Goal: Task Accomplishment & Management: Use online tool/utility

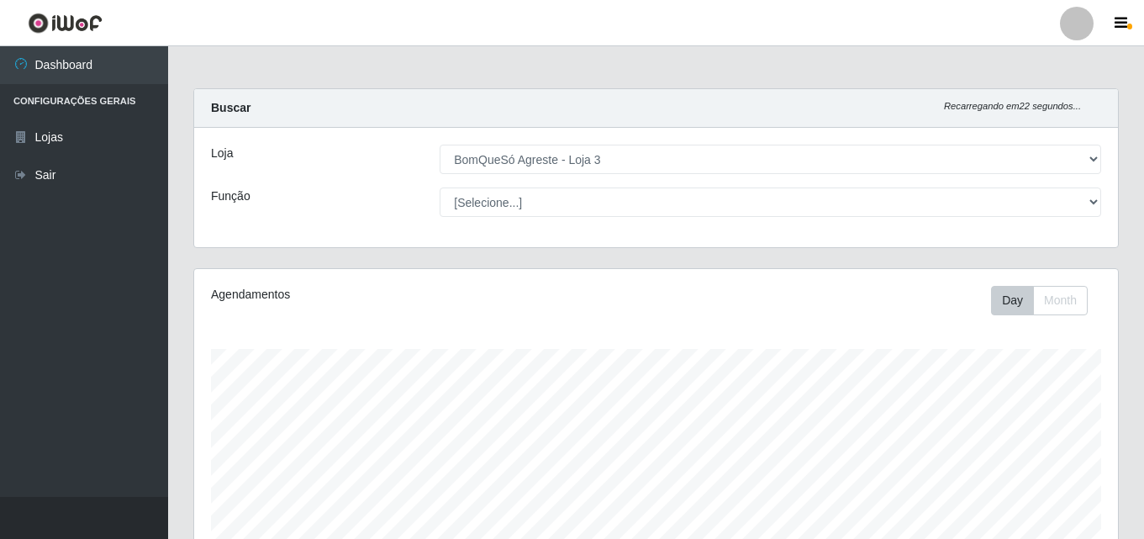
select select "215"
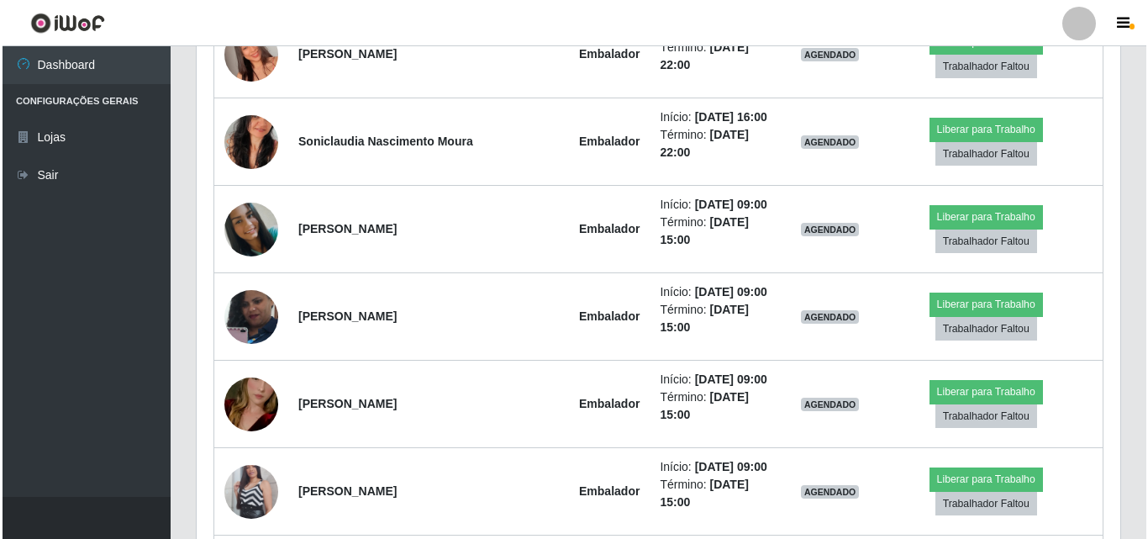
scroll to position [904, 0]
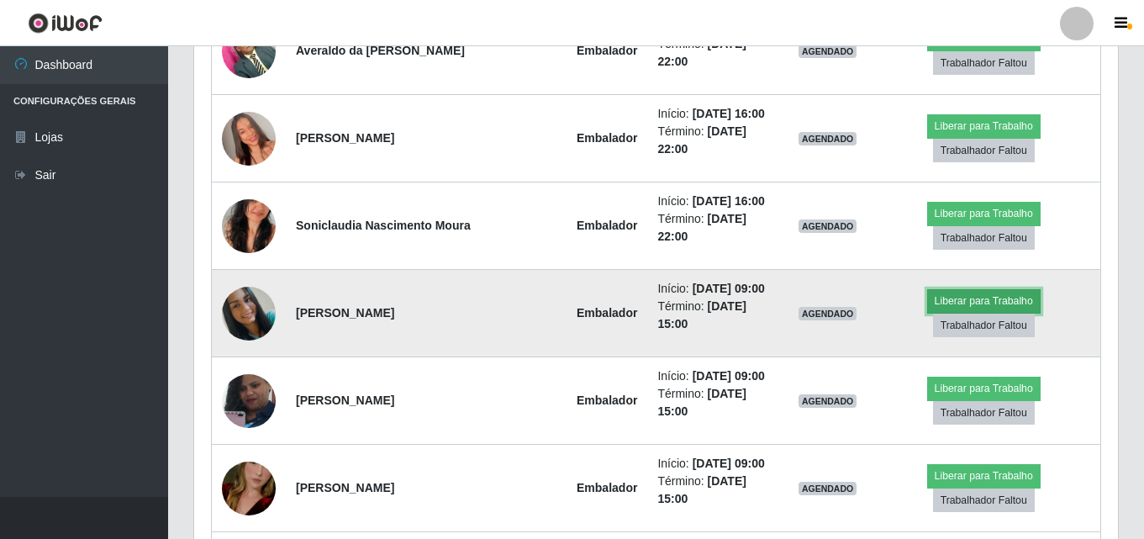
click at [927, 289] on button "Liberar para Trabalho" at bounding box center [983, 301] width 113 height 24
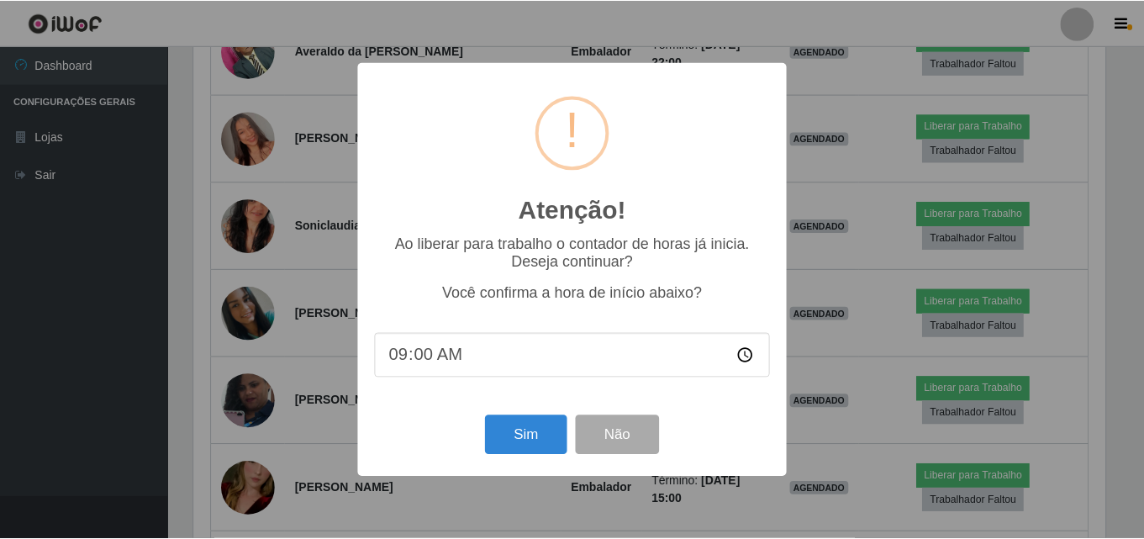
scroll to position [349, 915]
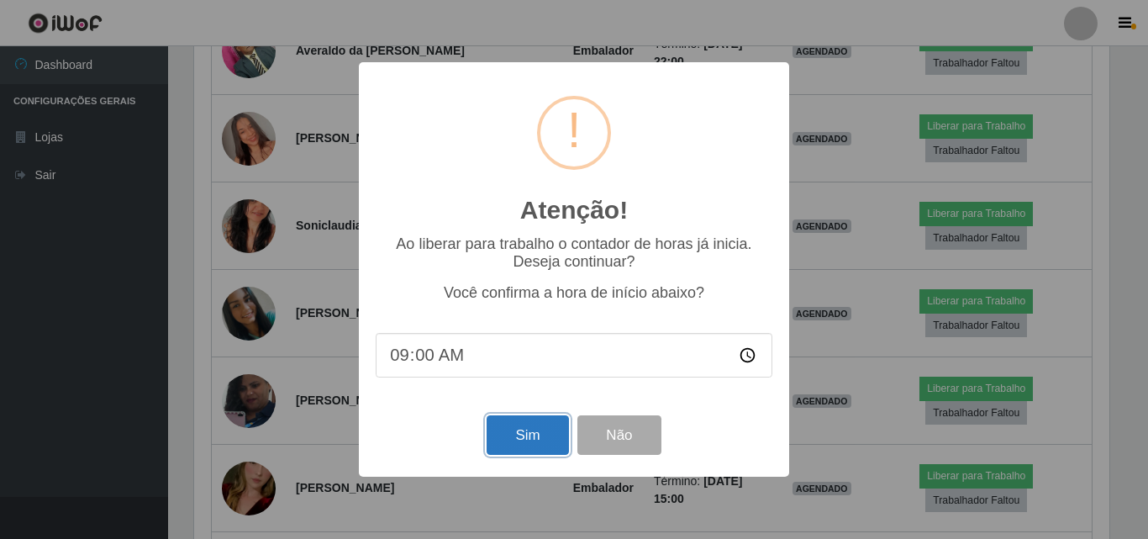
click at [550, 433] on button "Sim" at bounding box center [528, 434] width 82 height 39
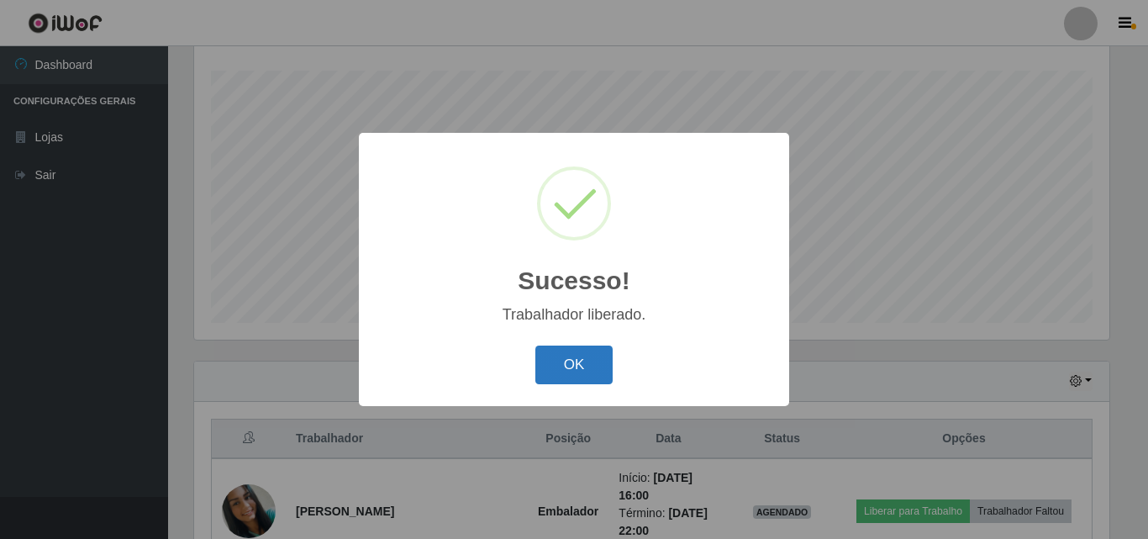
click at [550, 358] on button "OK" at bounding box center [574, 364] width 78 height 39
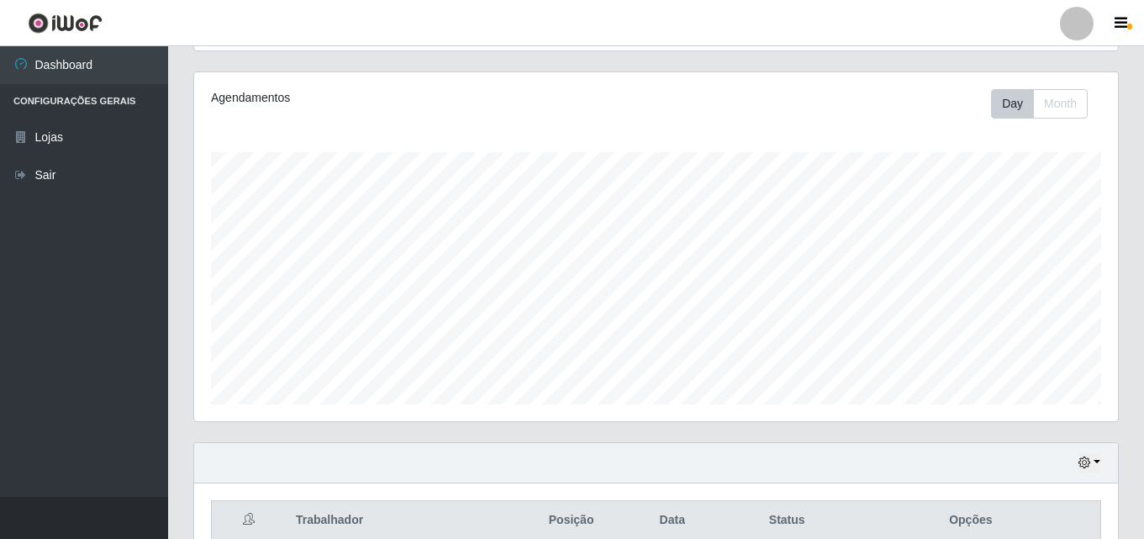
scroll to position [194, 0]
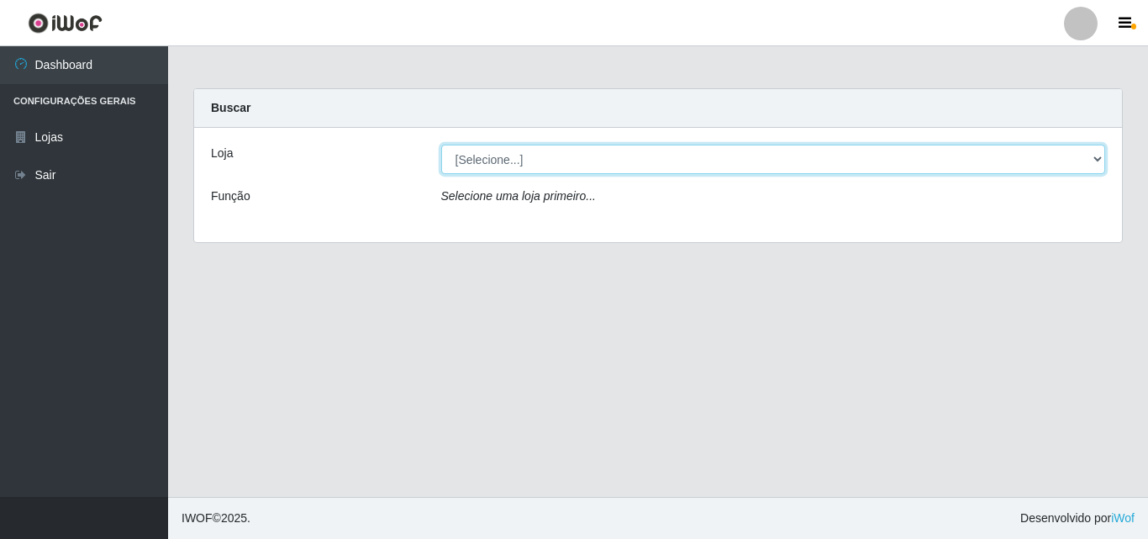
click at [1100, 165] on select "[Selecione...] BomQueSó Agreste - Loja 3" at bounding box center [773, 159] width 665 height 29
select select "215"
click at [441, 145] on select "[Selecione...] BomQueSó Agreste - Loja 3" at bounding box center [773, 159] width 665 height 29
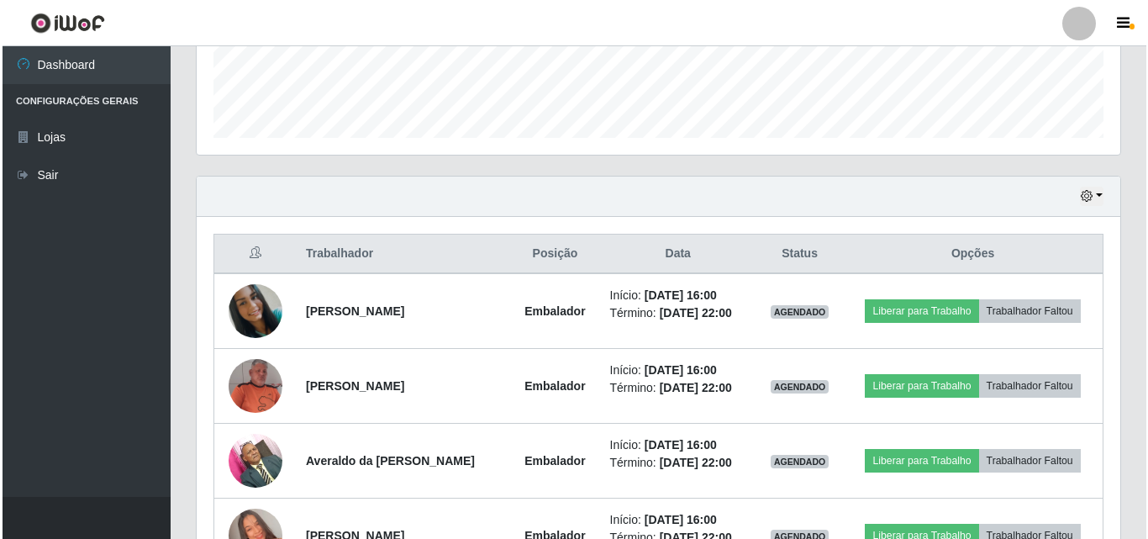
scroll to position [504, 0]
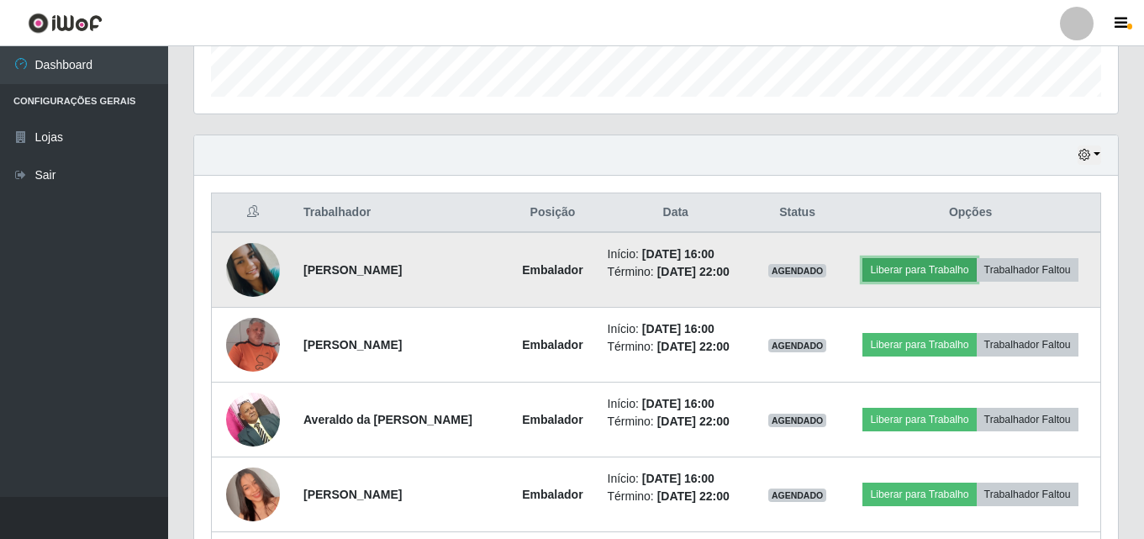
click at [914, 264] on button "Liberar para Trabalho" at bounding box center [918, 270] width 113 height 24
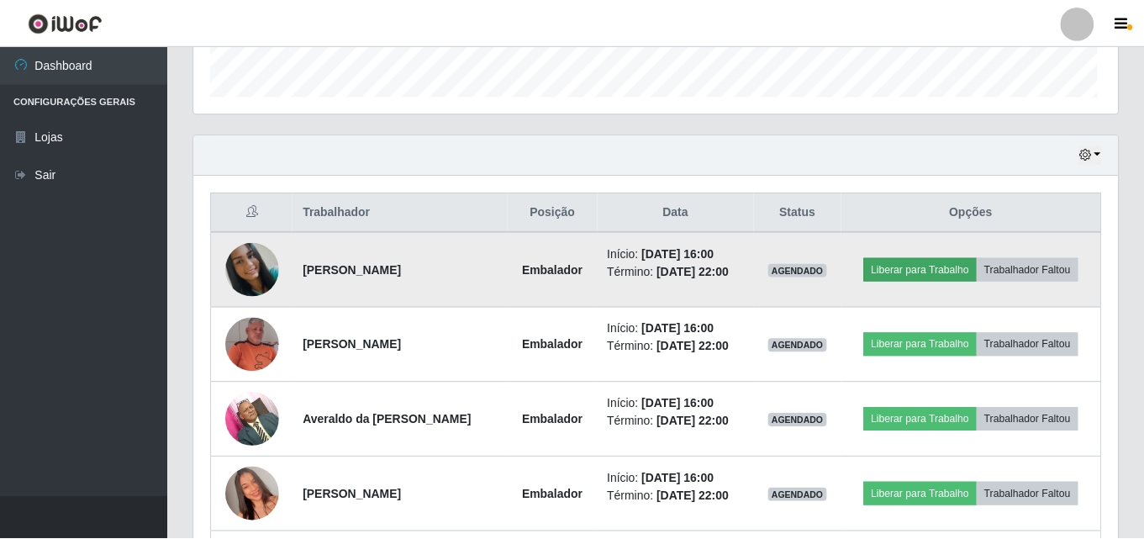
scroll to position [349, 915]
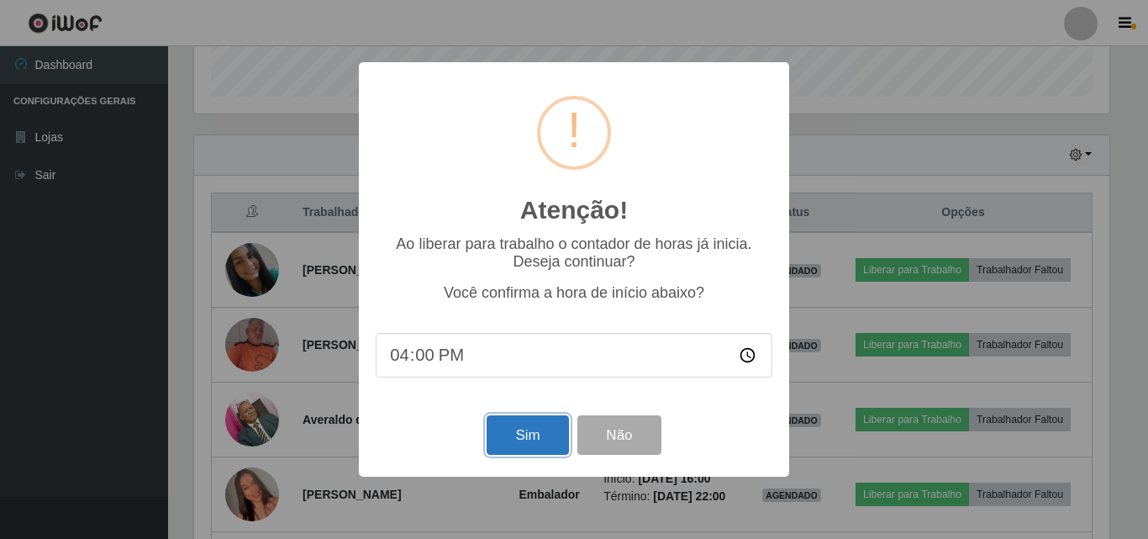
click at [527, 441] on button "Sim" at bounding box center [528, 434] width 82 height 39
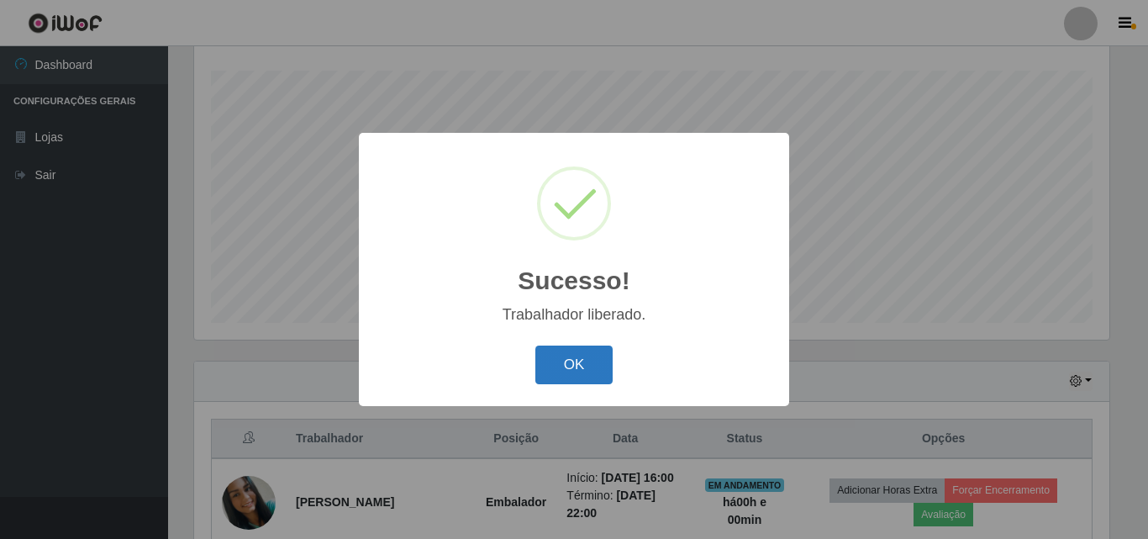
click at [581, 358] on button "OK" at bounding box center [574, 364] width 78 height 39
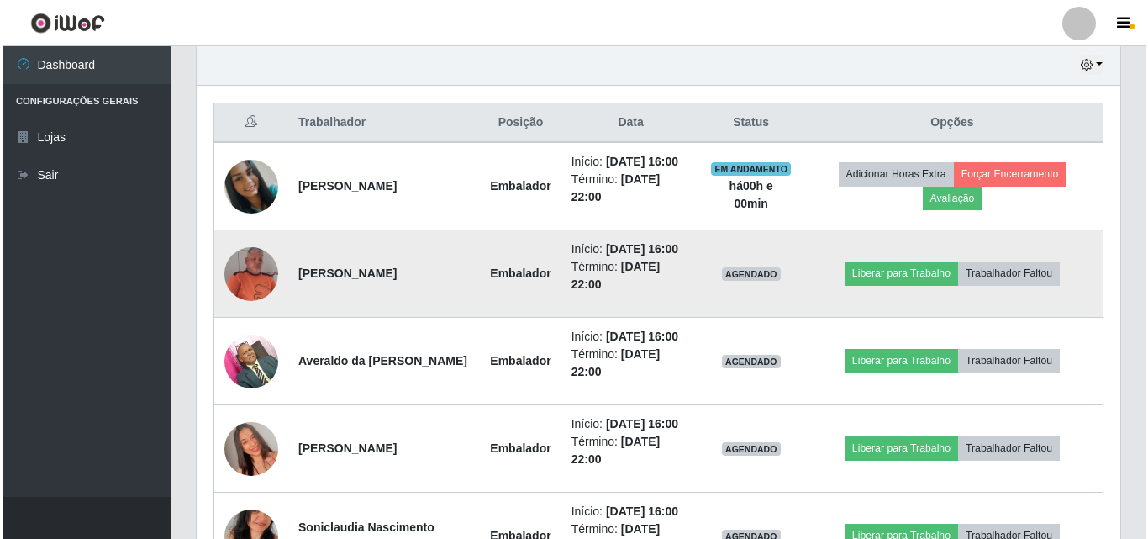
scroll to position [698, 0]
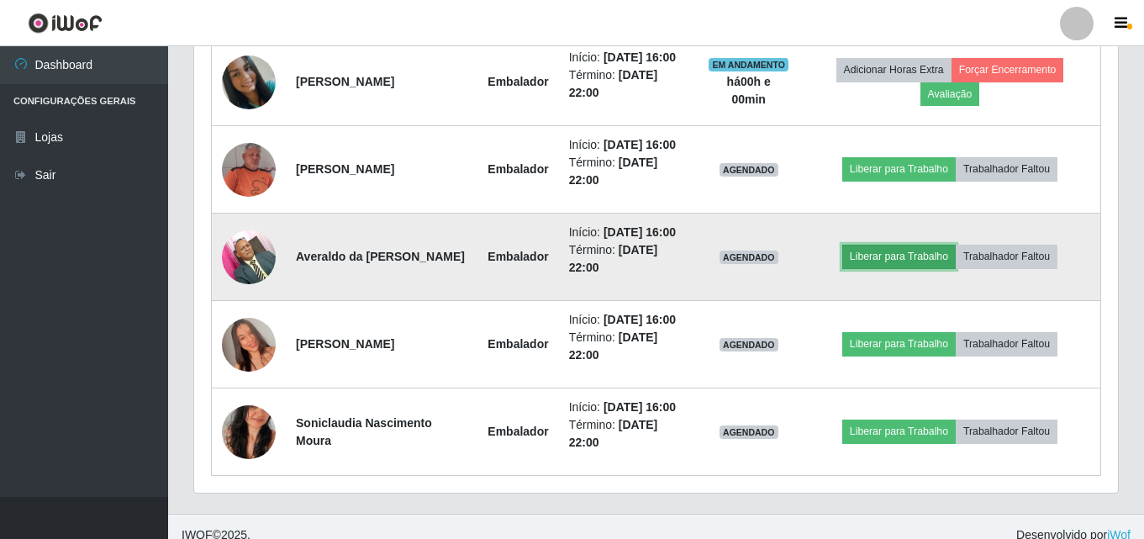
click at [893, 256] on button "Liberar para Trabalho" at bounding box center [898, 257] width 113 height 24
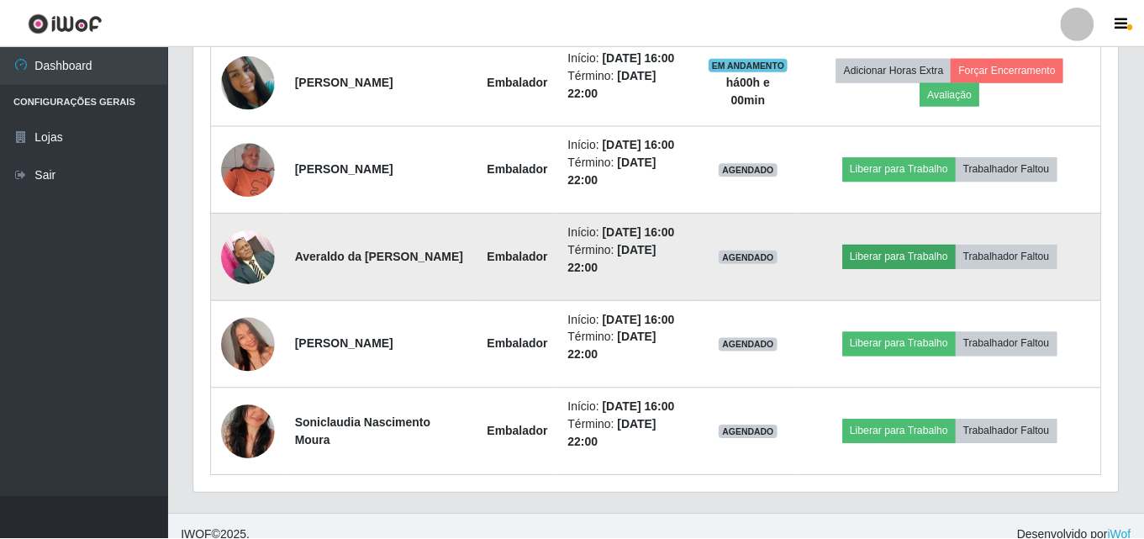
scroll to position [349, 915]
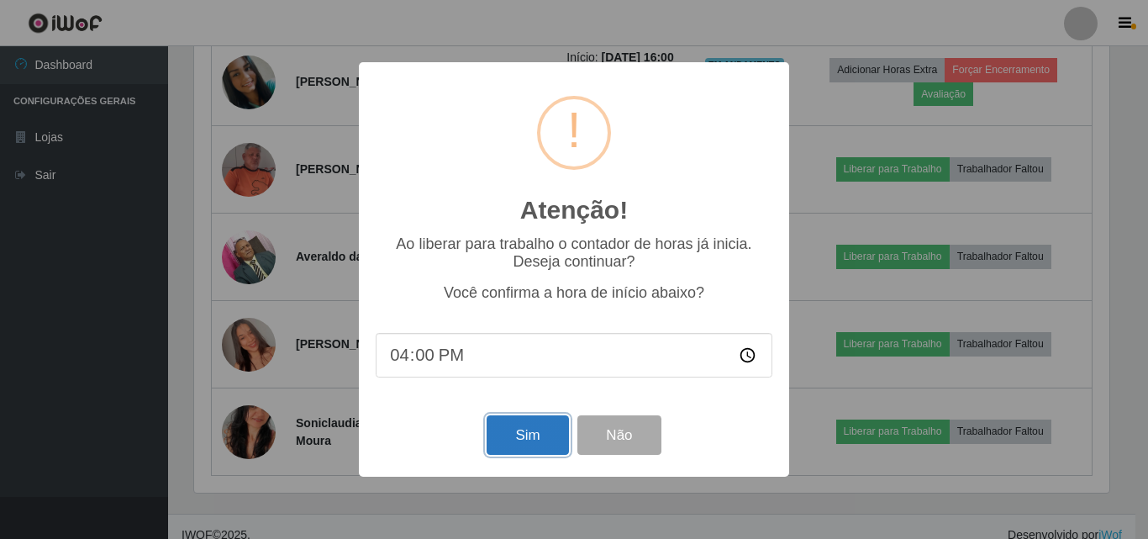
click at [517, 439] on button "Sim" at bounding box center [528, 434] width 82 height 39
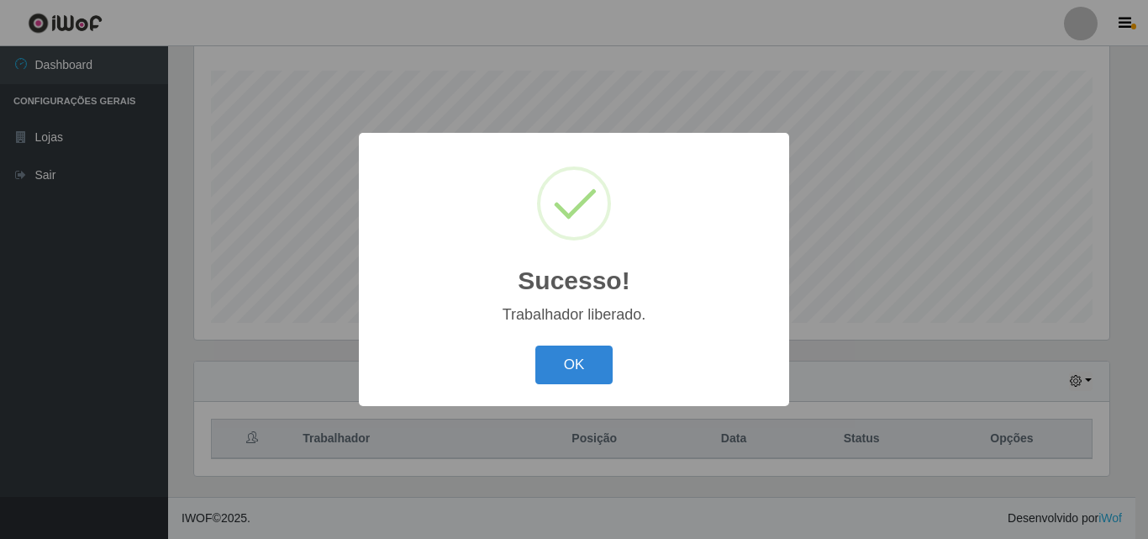
click at [587, 362] on button "OK" at bounding box center [574, 364] width 78 height 39
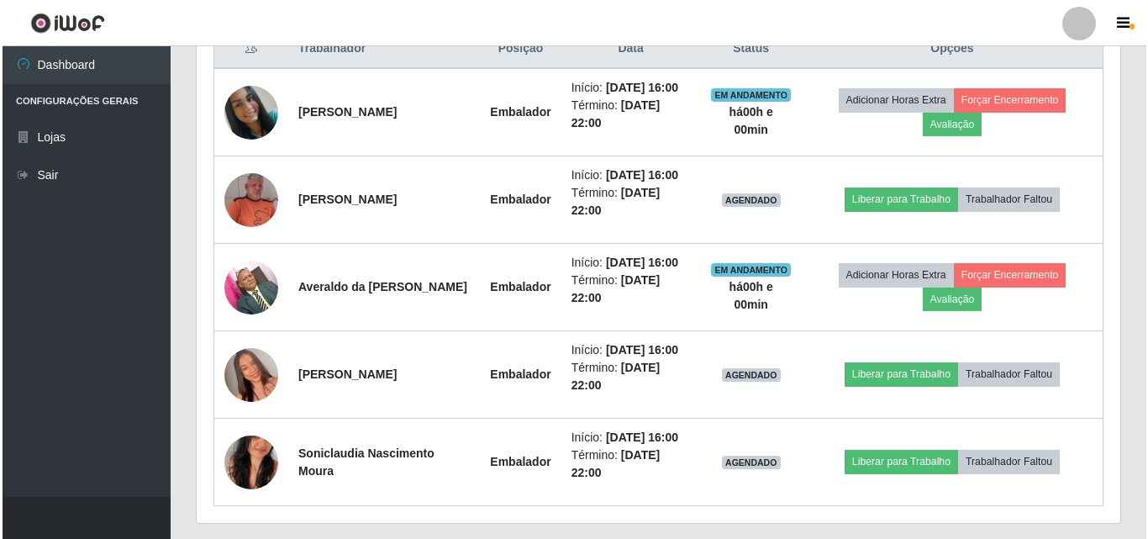
scroll to position [698, 0]
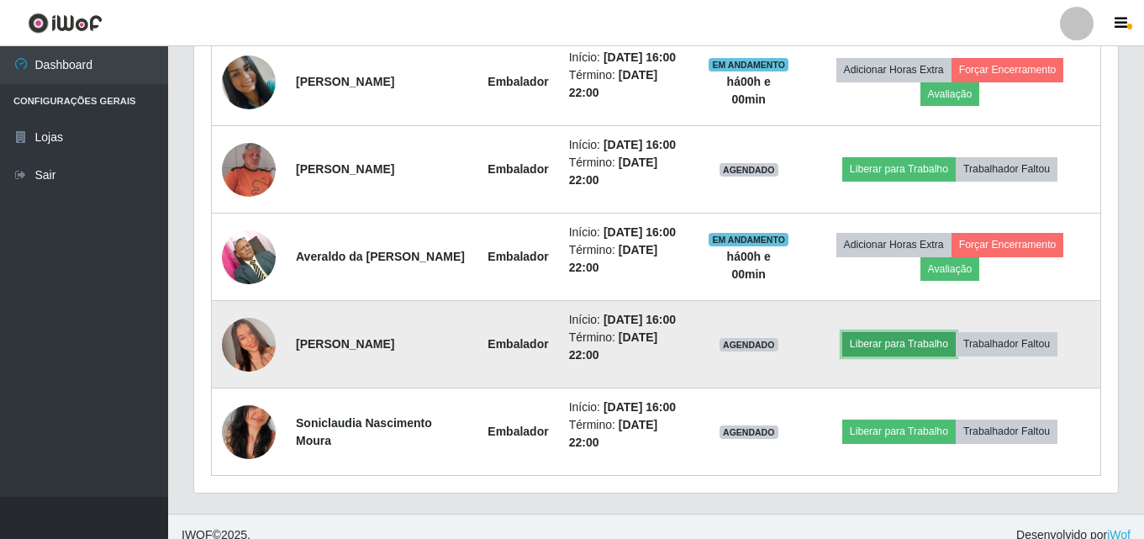
click at [892, 346] on button "Liberar para Trabalho" at bounding box center [898, 344] width 113 height 24
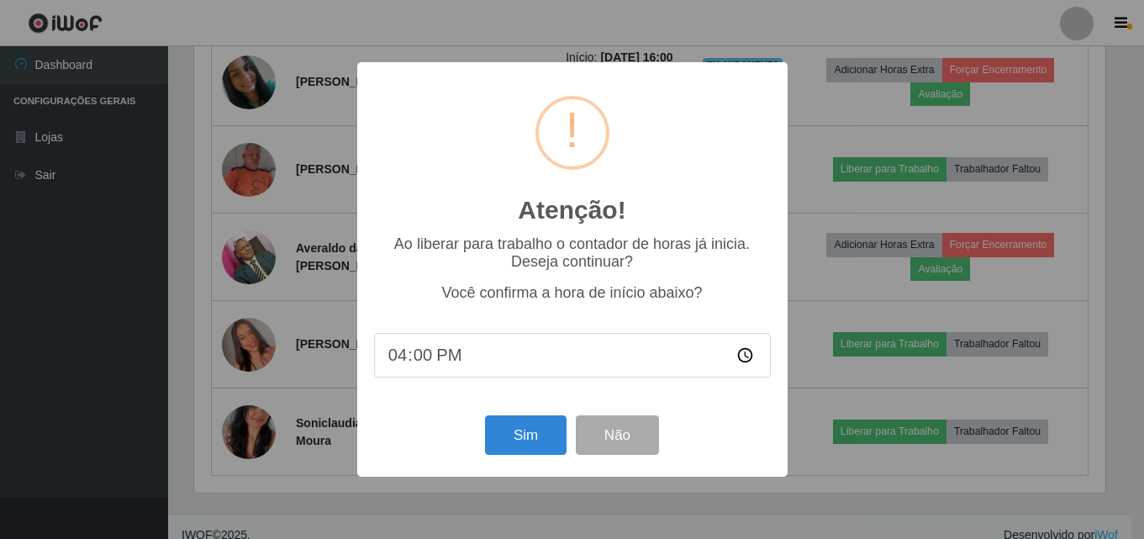
scroll to position [349, 915]
click at [549, 435] on button "Sim" at bounding box center [528, 434] width 82 height 39
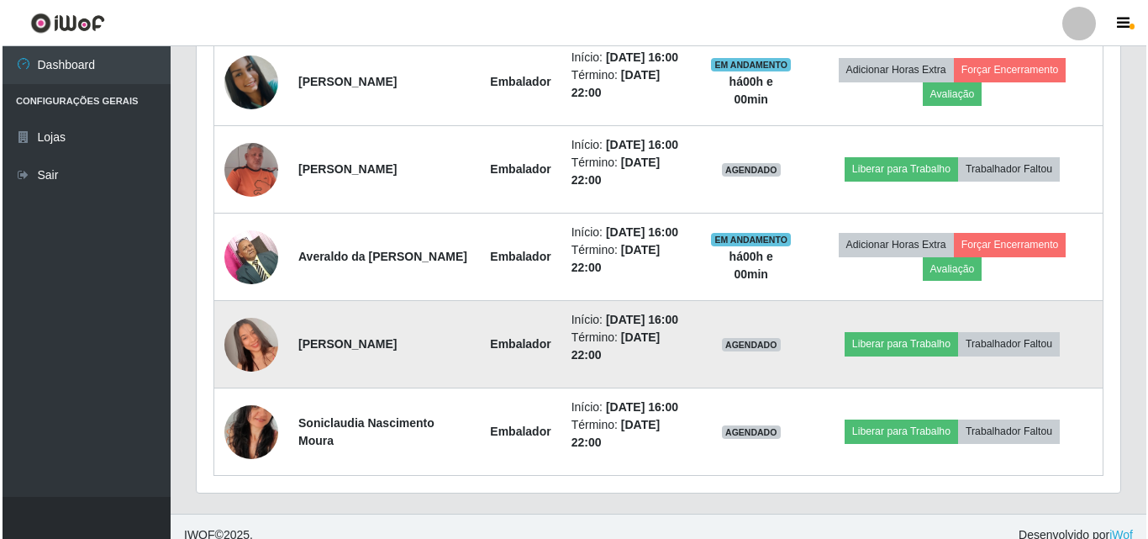
scroll to position [0, 0]
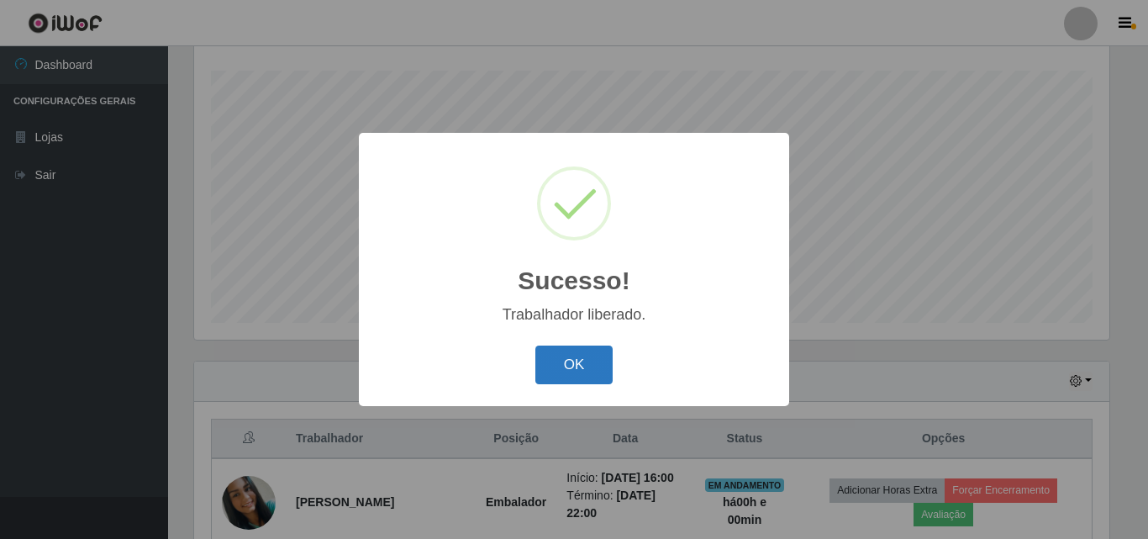
click at [593, 367] on button "OK" at bounding box center [574, 364] width 78 height 39
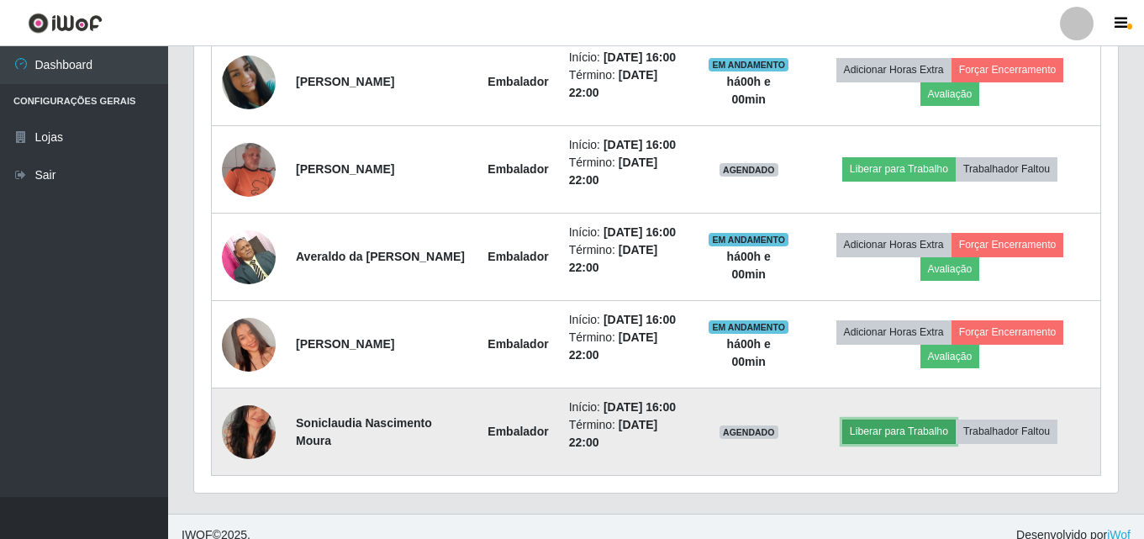
click at [907, 430] on button "Liberar para Trabalho" at bounding box center [898, 431] width 113 height 24
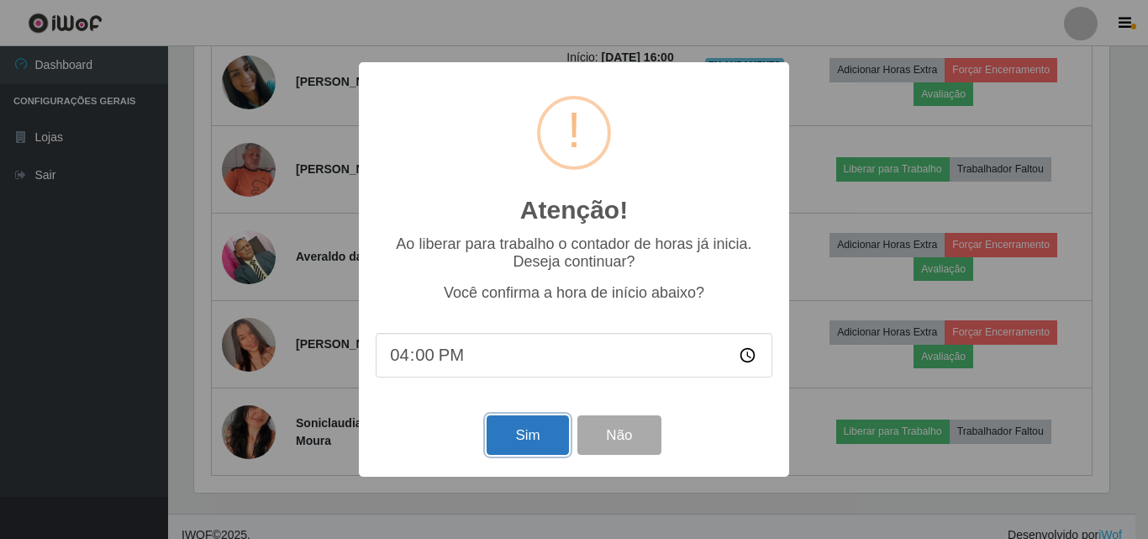
click at [497, 426] on button "Sim" at bounding box center [528, 434] width 82 height 39
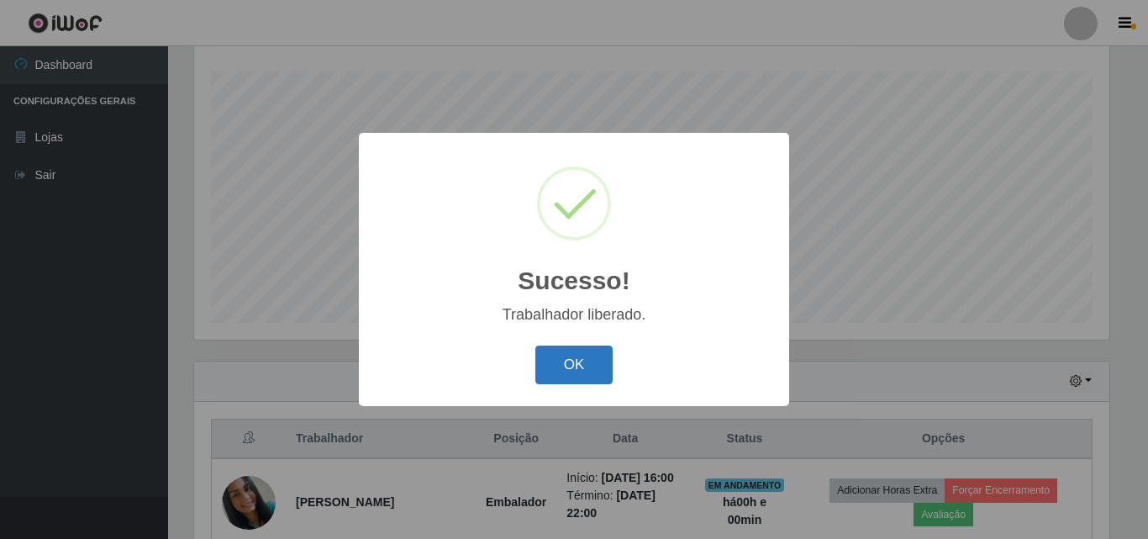
click at [576, 366] on button "OK" at bounding box center [574, 364] width 78 height 39
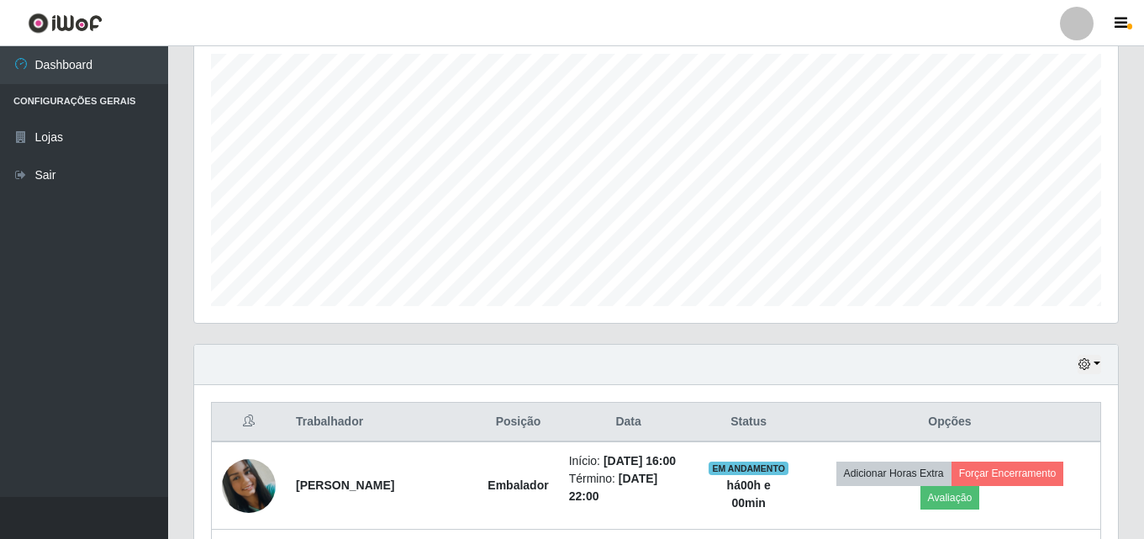
click at [1102, 363] on div "Hoje 1 dia 3 dias 1 Semana Não encerrados" at bounding box center [656, 365] width 924 height 40
click at [1093, 365] on button "button" at bounding box center [1089, 364] width 24 height 19
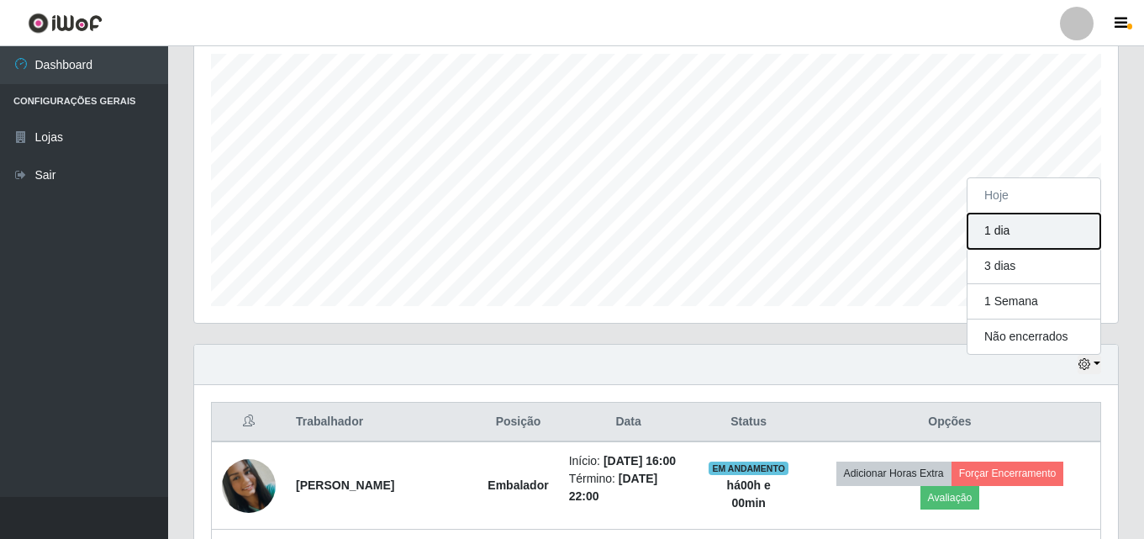
click at [1029, 234] on button "1 dia" at bounding box center [1033, 230] width 133 height 35
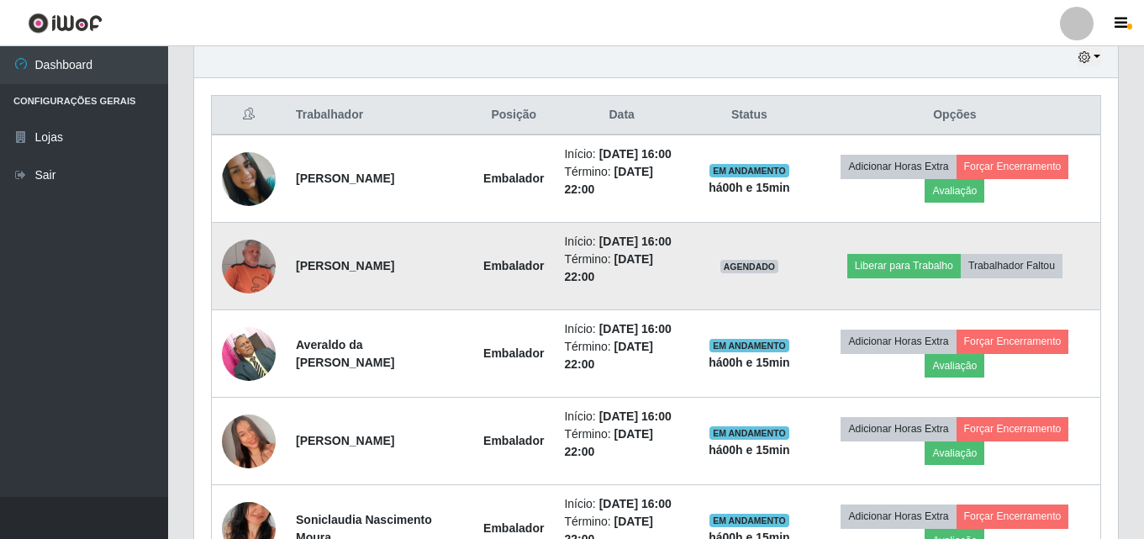
scroll to position [631, 0]
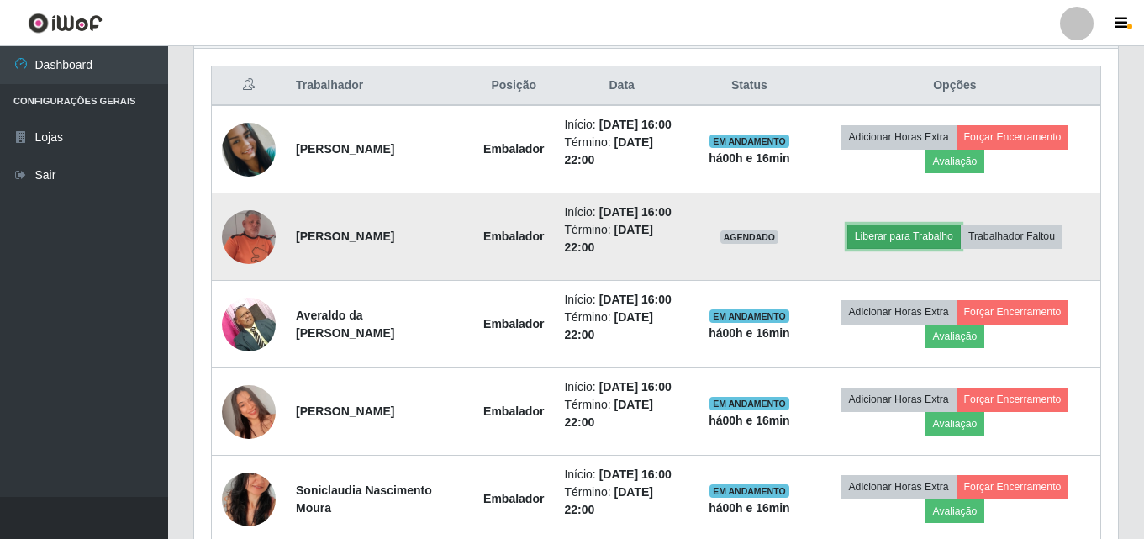
click at [934, 248] on button "Liberar para Trabalho" at bounding box center [903, 236] width 113 height 24
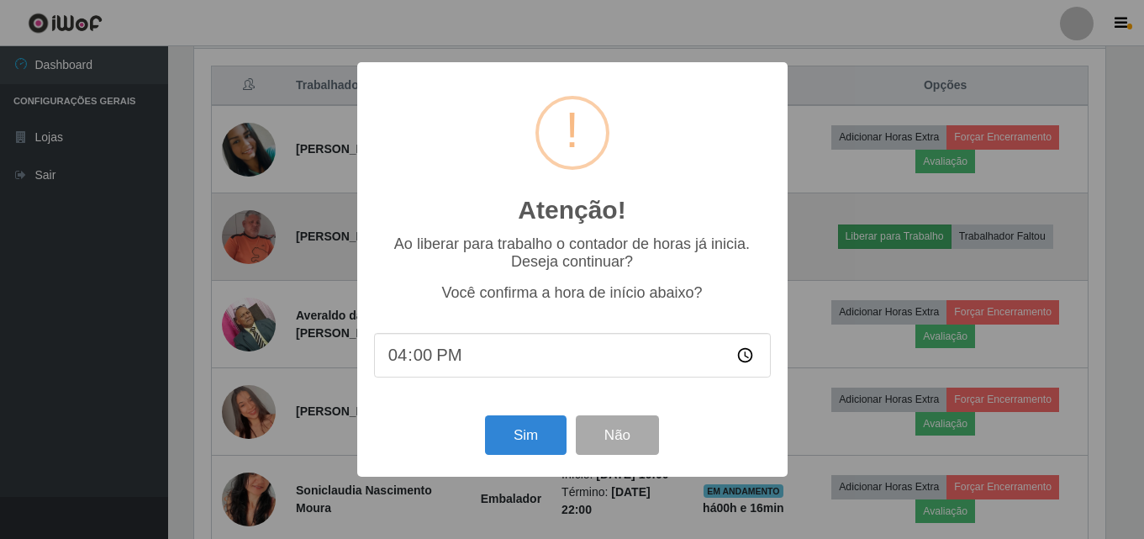
scroll to position [349, 915]
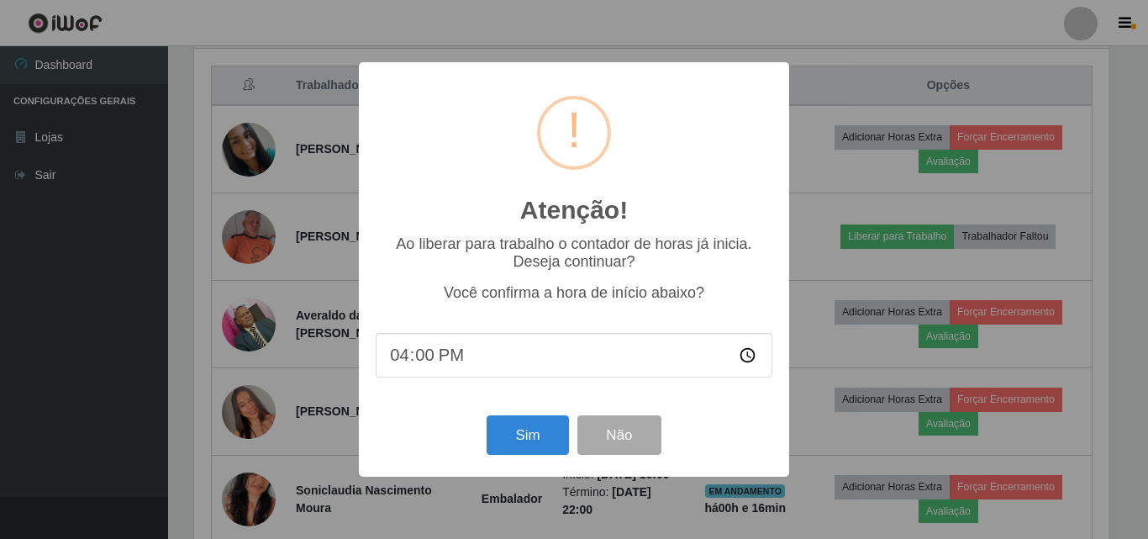
drag, startPoint x: 444, startPoint y: 352, endPoint x: 434, endPoint y: 355, distance: 9.8
click at [443, 352] on input "16:00" at bounding box center [574, 355] width 397 height 45
click at [432, 358] on input "16:00" at bounding box center [574, 355] width 397 height 45
type input "16:17"
click at [524, 439] on button "Sim" at bounding box center [528, 434] width 82 height 39
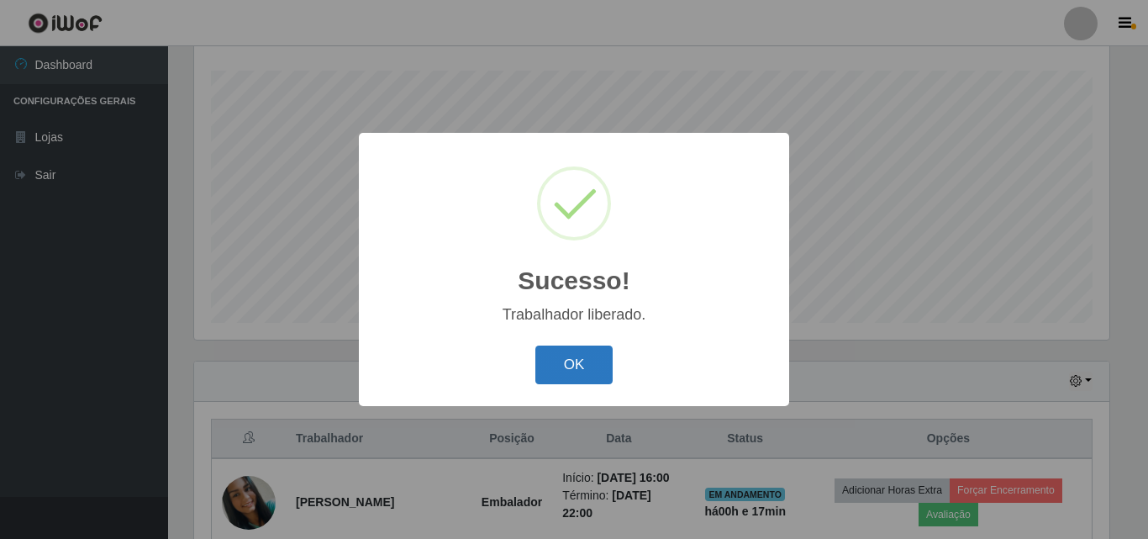
click at [584, 380] on button "OK" at bounding box center [574, 364] width 78 height 39
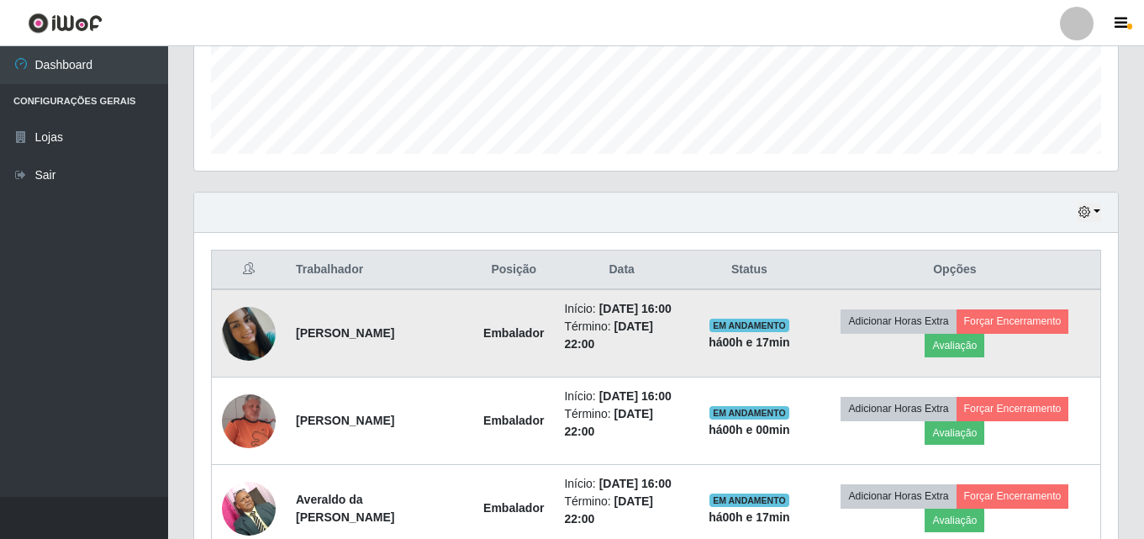
scroll to position [446, 0]
